Goal: Task Accomplishment & Management: Use online tool/utility

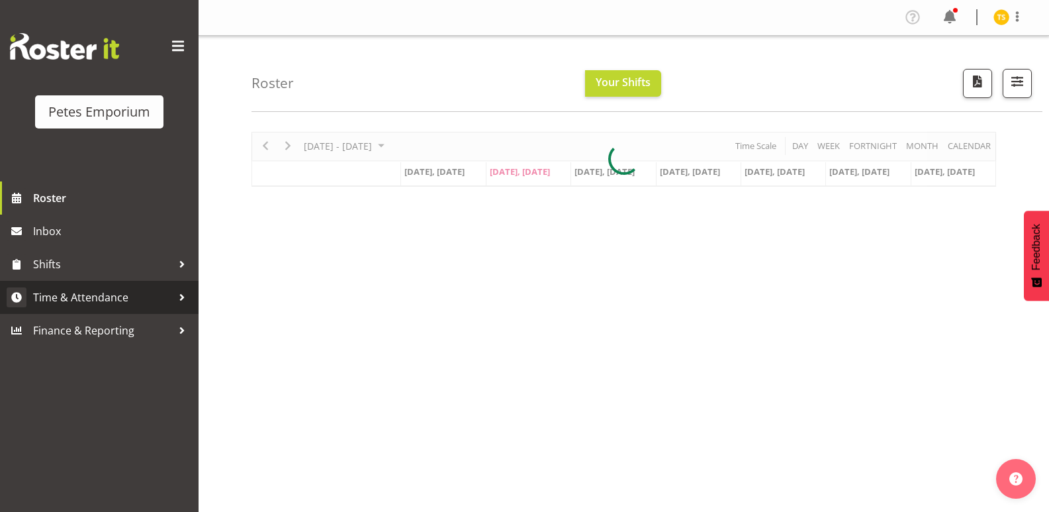
click at [89, 303] on span "Time & Attendance" at bounding box center [102, 297] width 139 height 20
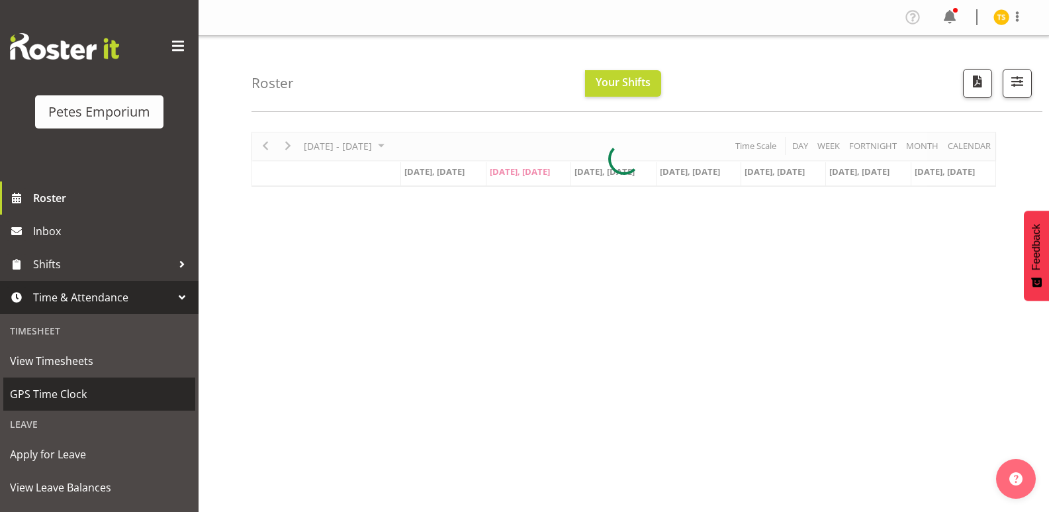
click at [61, 393] on span "GPS Time Clock" at bounding box center [99, 394] width 179 height 20
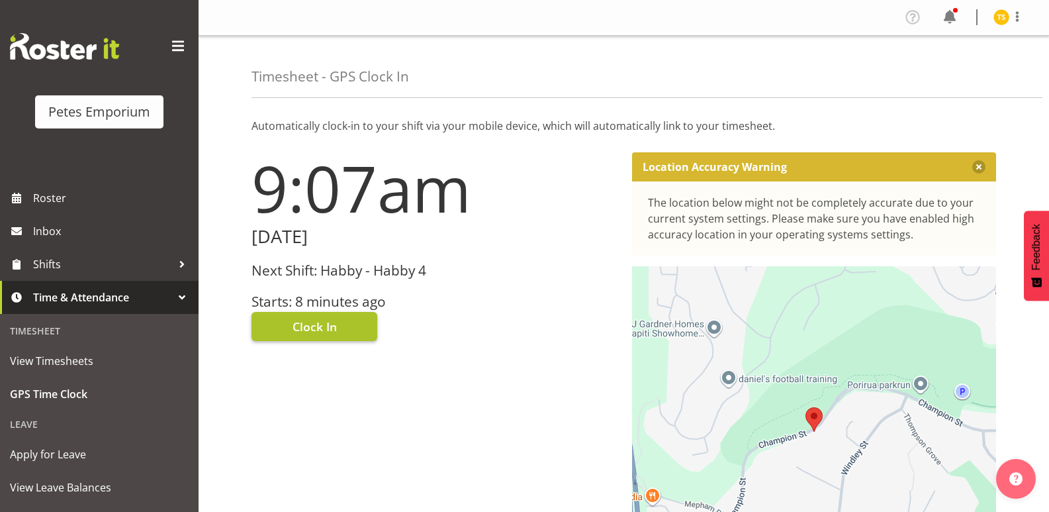
click at [303, 323] on span "Clock In" at bounding box center [315, 326] width 44 height 17
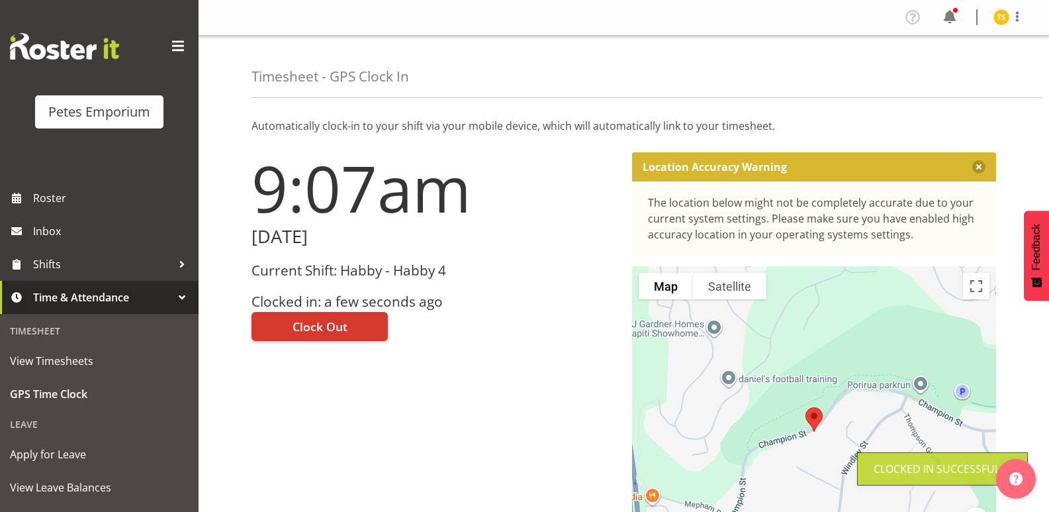
click at [995, 17] on img at bounding box center [1002, 17] width 16 height 16
click at [957, 71] on link "Log Out" at bounding box center [961, 70] width 127 height 24
